Goal: Check status

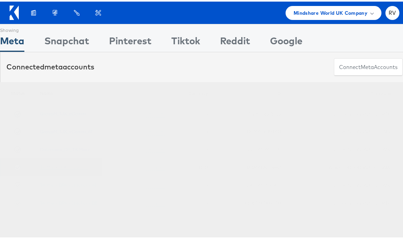
click at [69, 166] on link "TK Maxx DPA - Stitcher" at bounding box center [64, 166] width 48 height 6
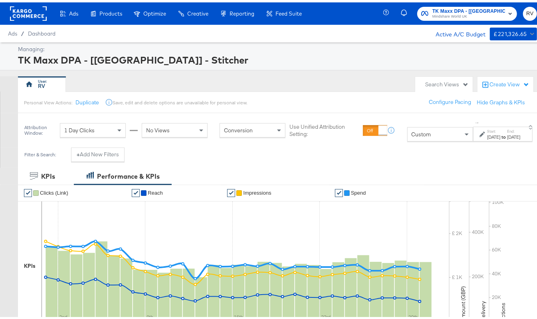
click at [487, 138] on div "Jan 1st 2025" at bounding box center [493, 134] width 13 height 6
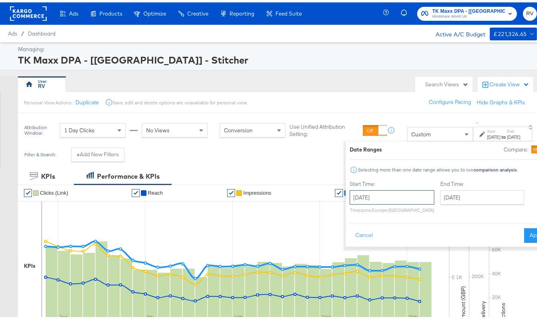
click at [376, 196] on input "January 1st 2025" at bounding box center [392, 195] width 85 height 14
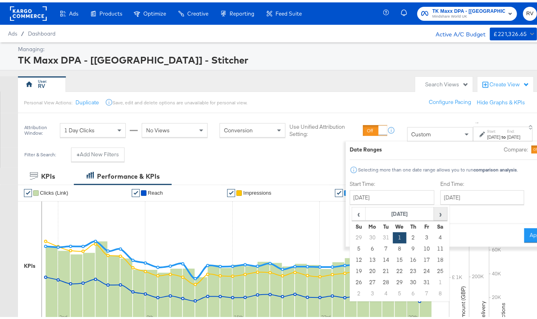
click at [434, 210] on span "›" at bounding box center [440, 211] width 12 height 12
click at [434, 237] on td "1" at bounding box center [441, 235] width 14 height 11
type input "February 1st 2025"
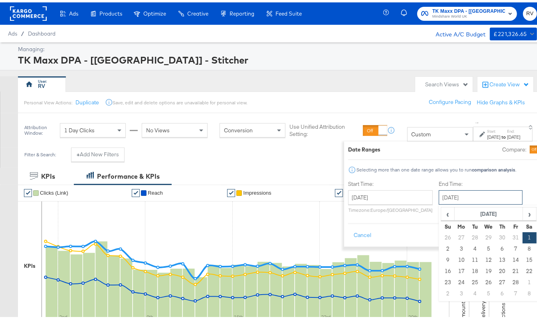
click at [457, 198] on input "February 1st 2025" at bounding box center [481, 195] width 84 height 14
click at [523, 211] on span "›" at bounding box center [529, 211] width 12 height 12
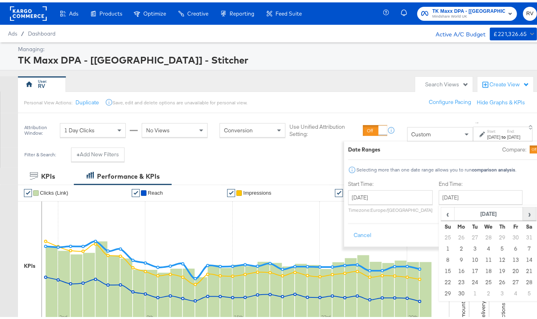
click at [523, 211] on span "›" at bounding box center [529, 211] width 12 height 12
click at [468, 256] on td "14" at bounding box center [475, 257] width 14 height 11
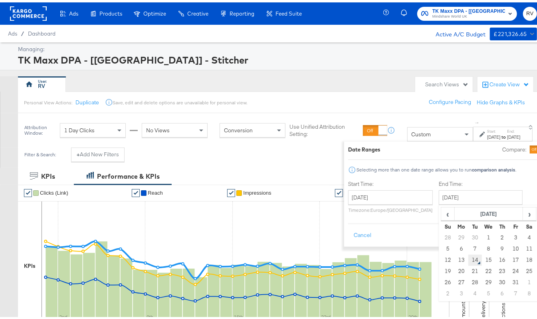
type input "October 14th 2025"
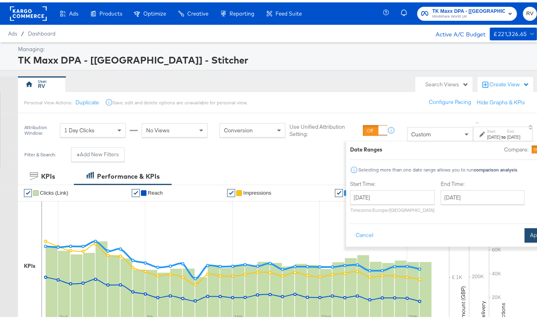
click at [525, 234] on button "Apply" at bounding box center [537, 233] width 25 height 14
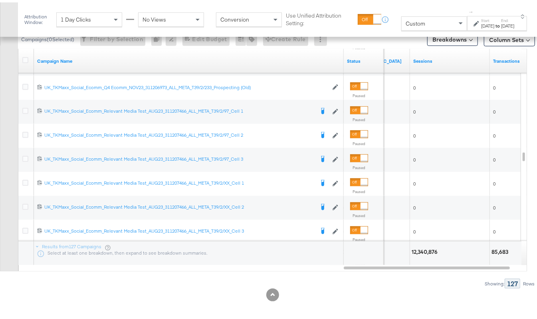
scroll to position [325, 0]
